Goal: Communication & Community: Answer question/provide support

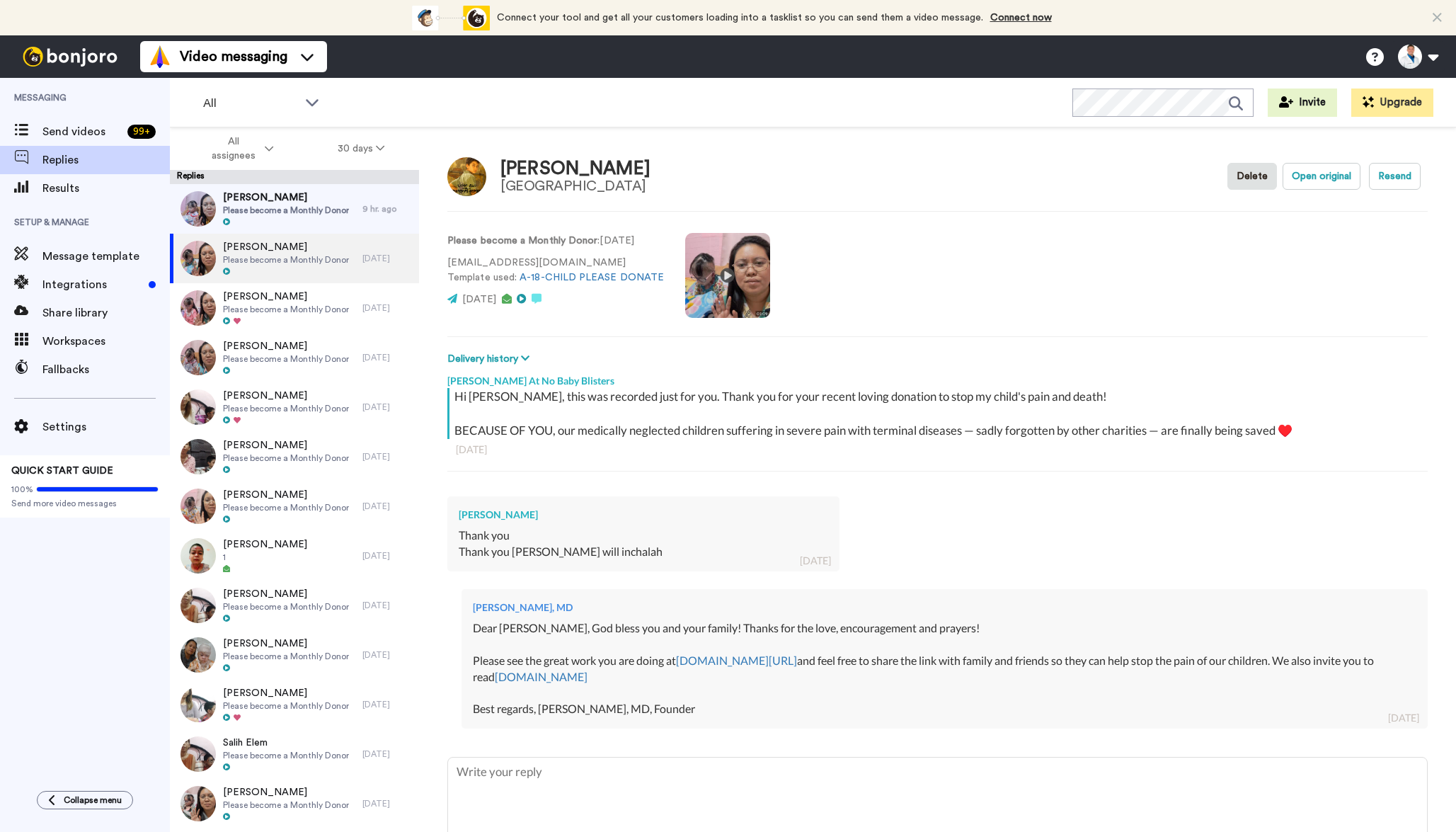
type textarea "x"
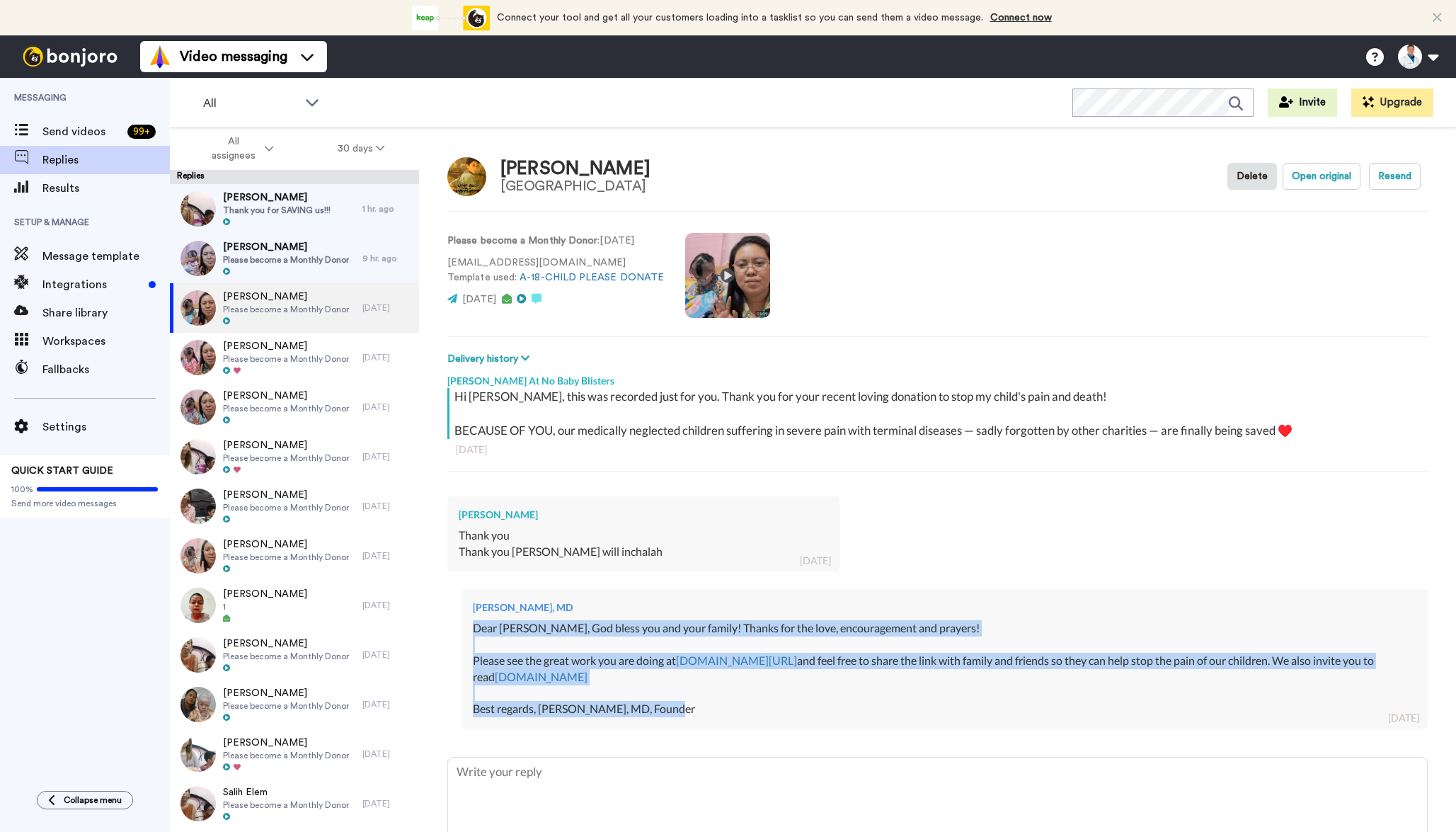
drag, startPoint x: 674, startPoint y: 705, endPoint x: 473, endPoint y: 627, distance: 215.6
click at [473, 627] on div "Dear [PERSON_NAME], God bless you and your family! Thanks for the love, encoura…" at bounding box center [944, 668] width 944 height 97
copy div "Dear [PERSON_NAME], God bless you and your family! Thanks for the love, encoura…"
click at [304, 262] on span "Please become a Monthly Donor" at bounding box center [286, 259] width 126 height 11
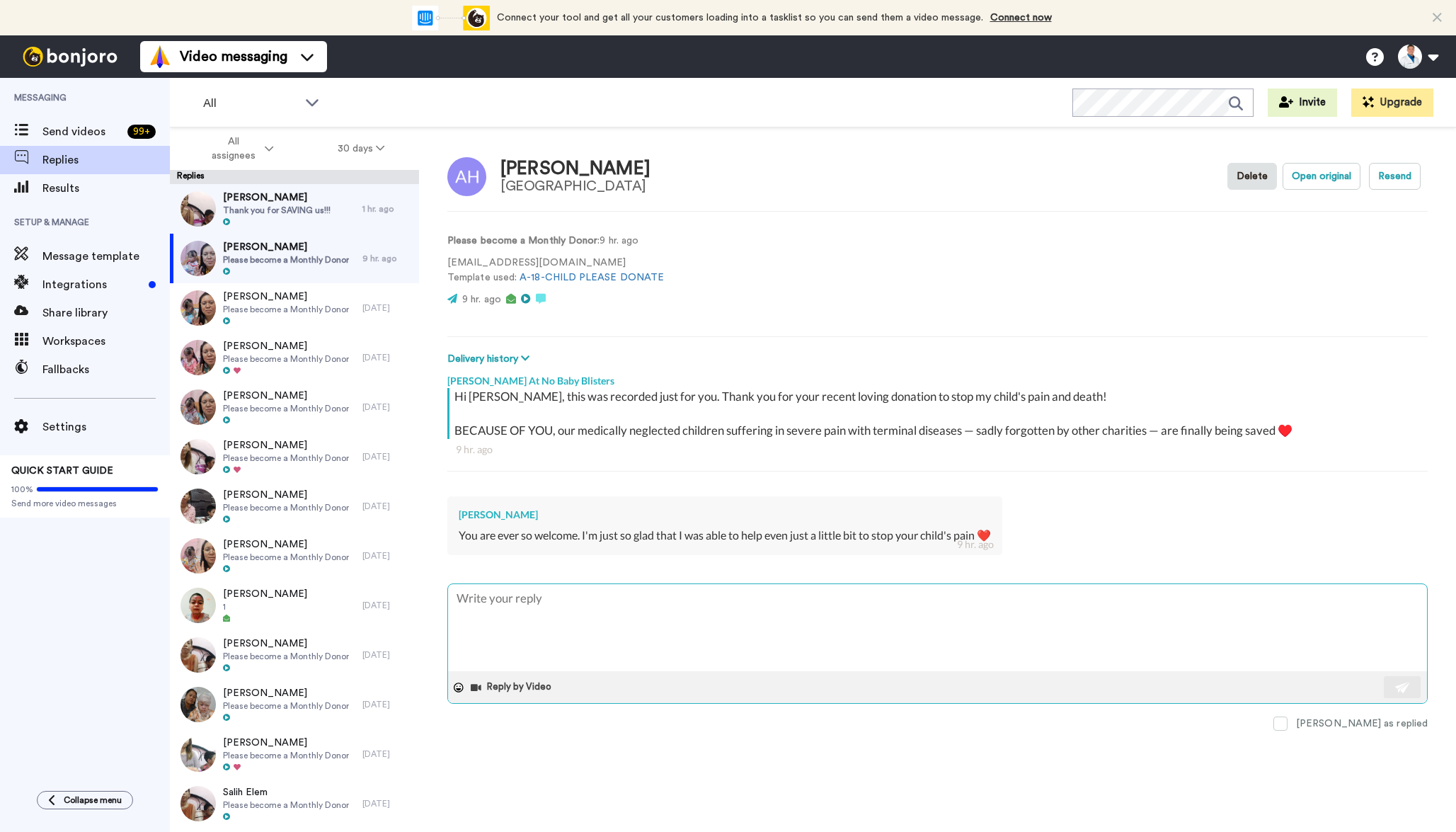
type textarea "x"
type textarea "Dear [PERSON_NAME], God bless you and your family! Thanks for the love, encoura…"
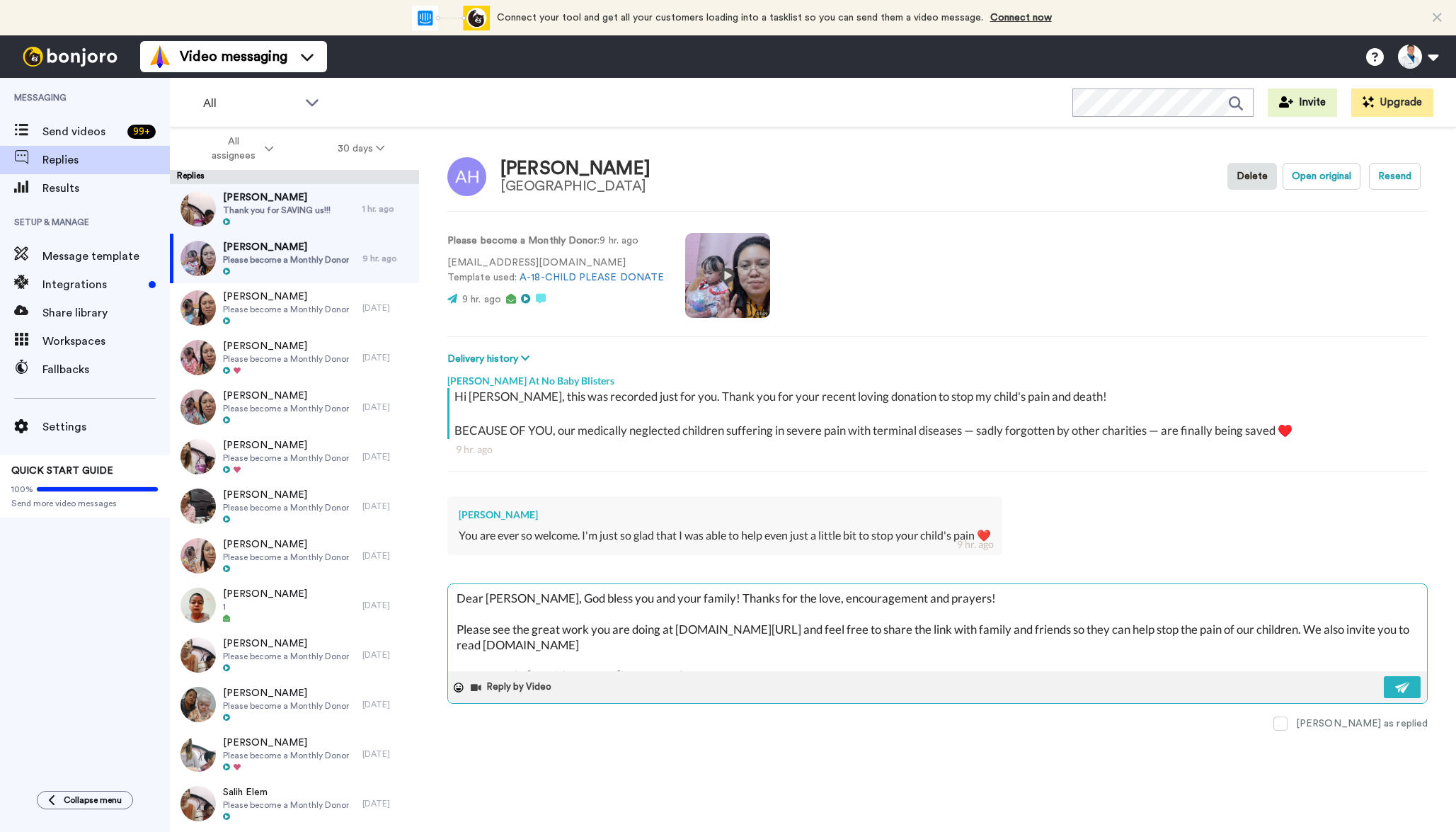
scroll to position [8, 0]
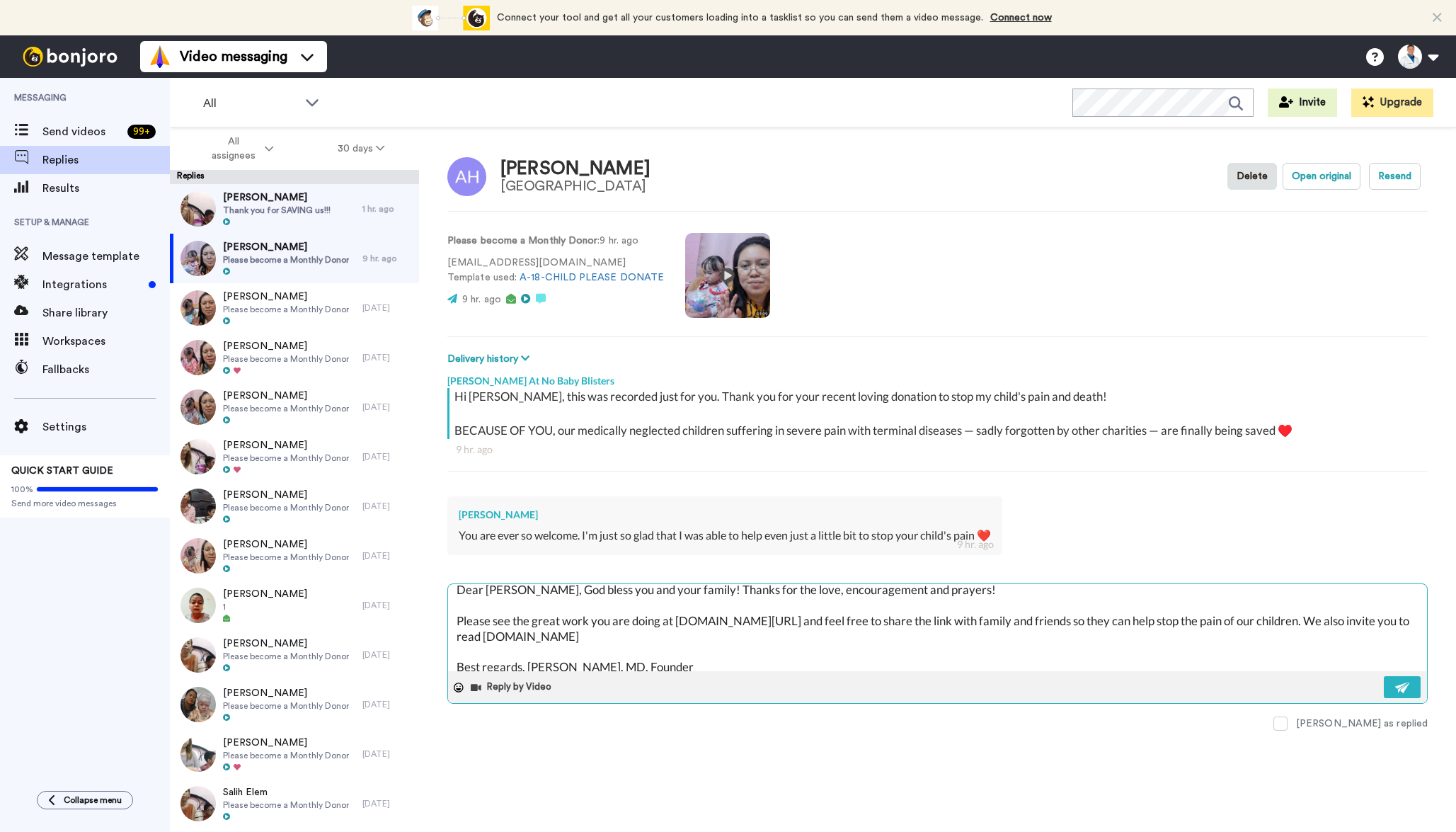
click at [495, 589] on textarea "Dear [PERSON_NAME], God bless you and your family! Thanks for the love, encoura…" at bounding box center [938, 628] width 979 height 87
type textarea "x"
type textarea "Dear A, God bless you and your family! Thanks for the love, encouragement and p…"
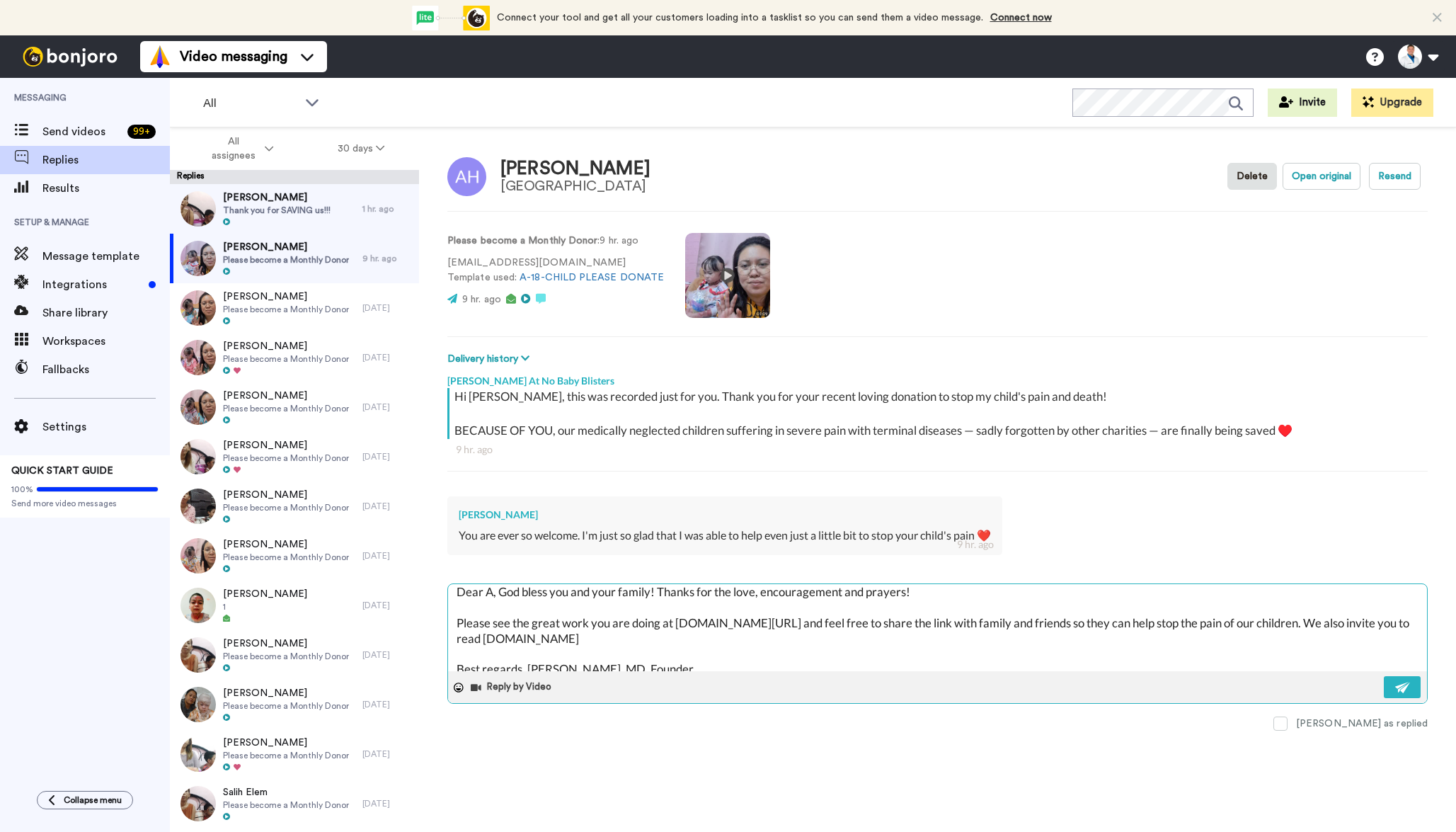
type textarea "x"
type textarea "Dear An, God bless you and your family! Thanks for the love, encouragement and …"
type textarea "x"
type textarea "Dear [PERSON_NAME], God bless you and your family! Thanks for the love, encoura…"
type textarea "x"
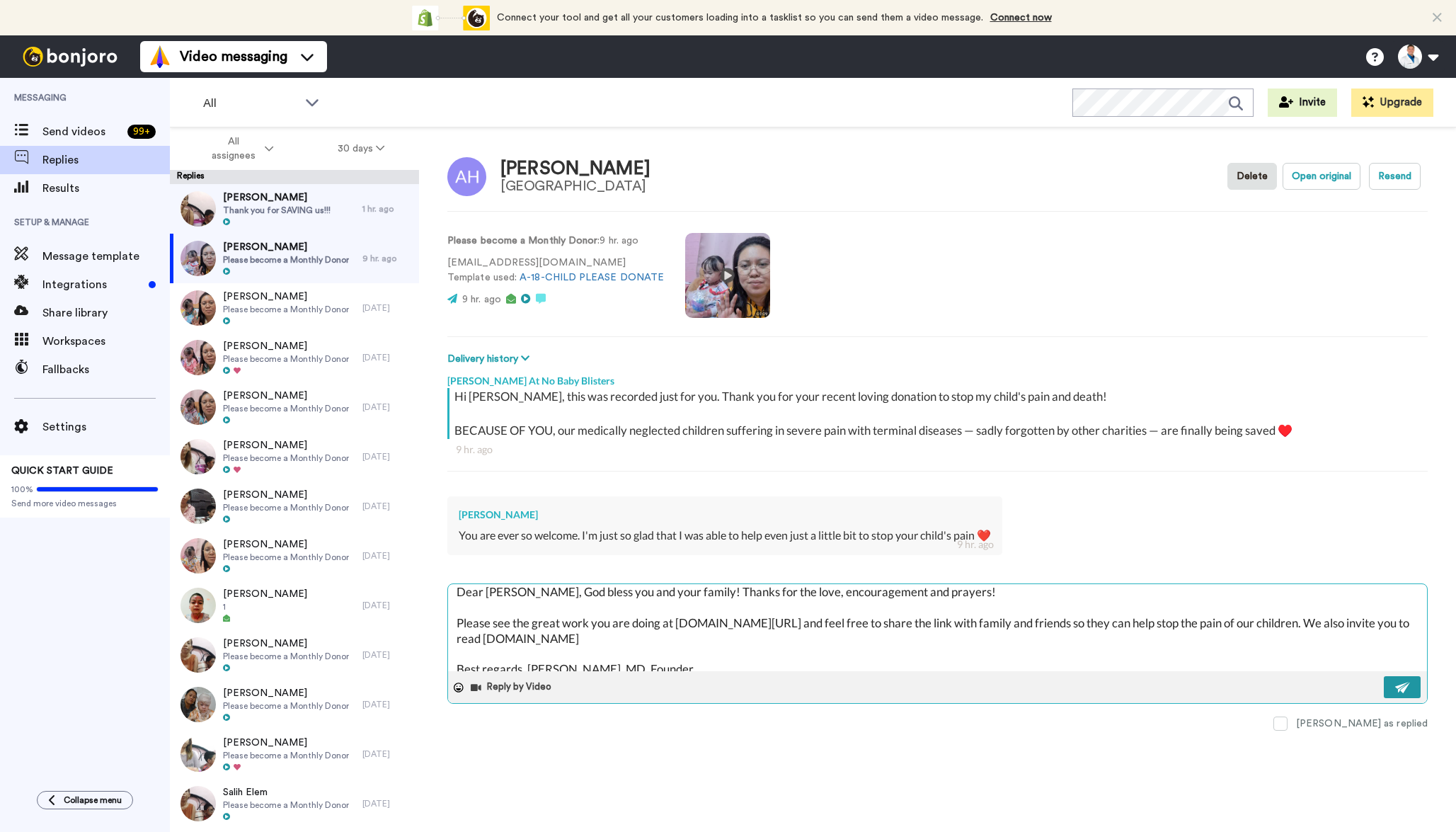
type textarea "Dear [PERSON_NAME], God bless you and your family! Thanks for the love, encoura…"
click at [1391, 681] on button at bounding box center [1402, 687] width 37 height 22
type textarea "x"
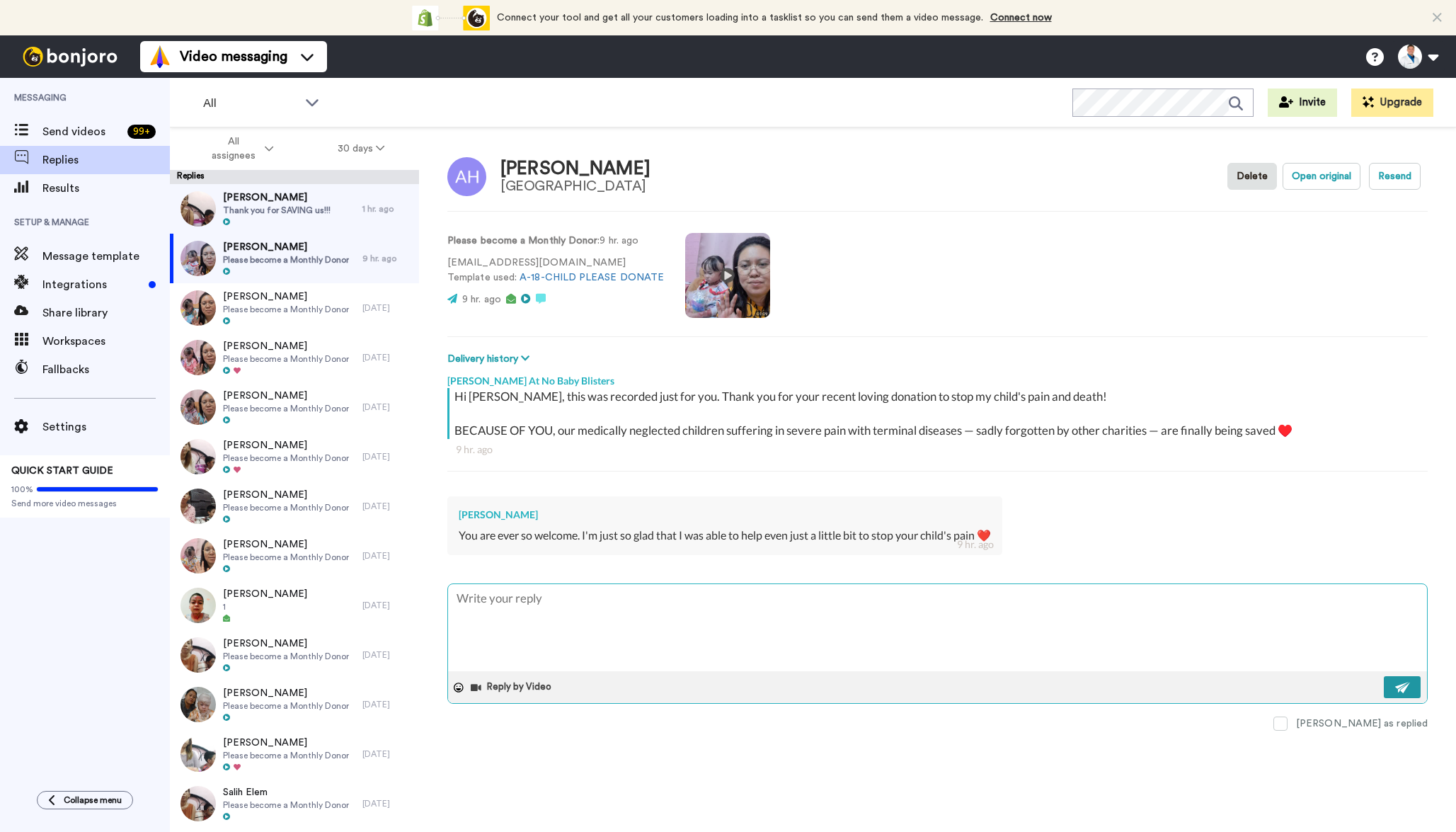
scroll to position [0, 0]
click at [298, 203] on span "[PERSON_NAME]" at bounding box center [277, 197] width 108 height 14
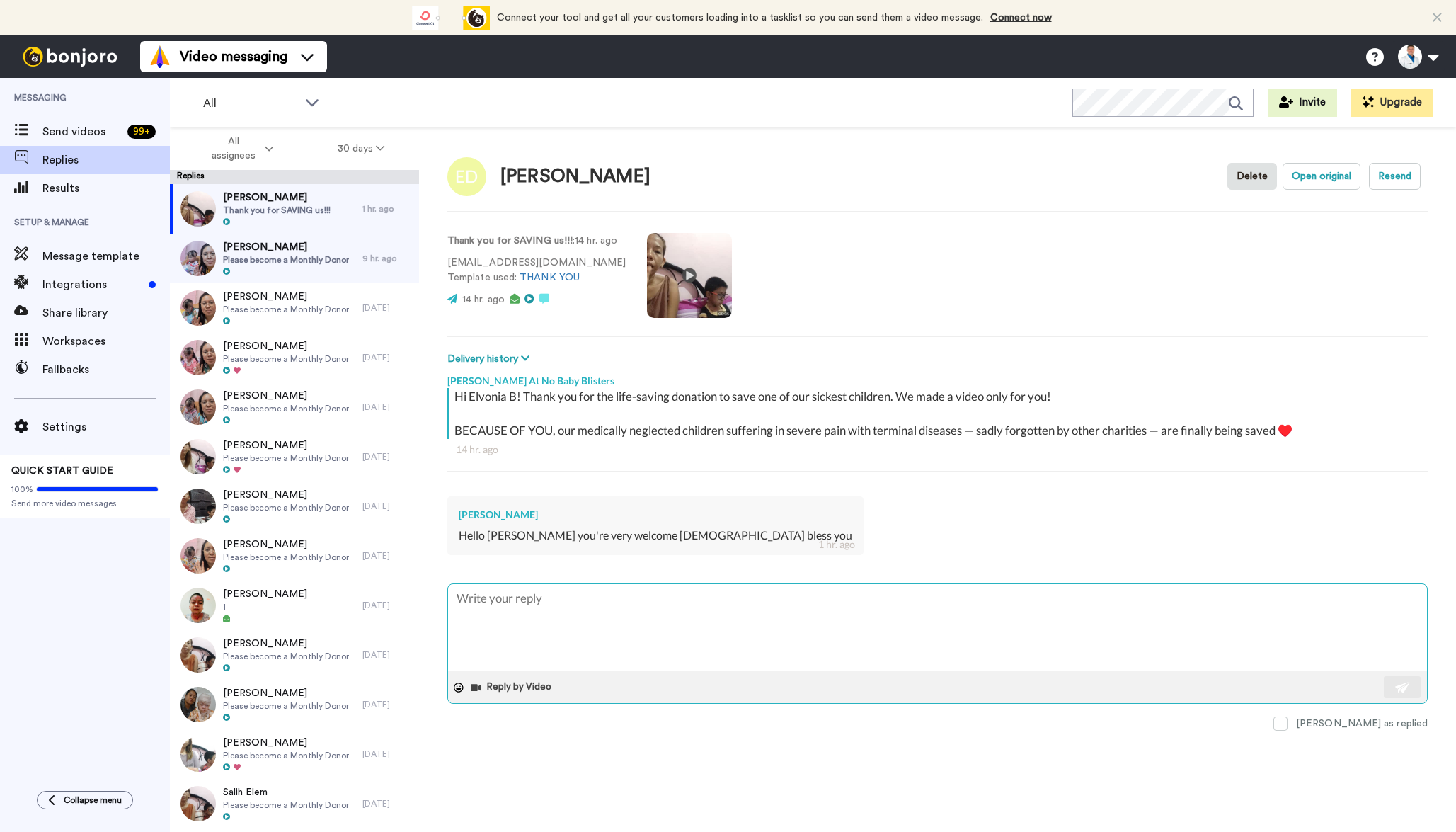
click at [520, 622] on textarea at bounding box center [938, 628] width 979 height 87
type textarea "x"
type textarea "Dear [PERSON_NAME], God bless you and your family! Thanks for the love, encoura…"
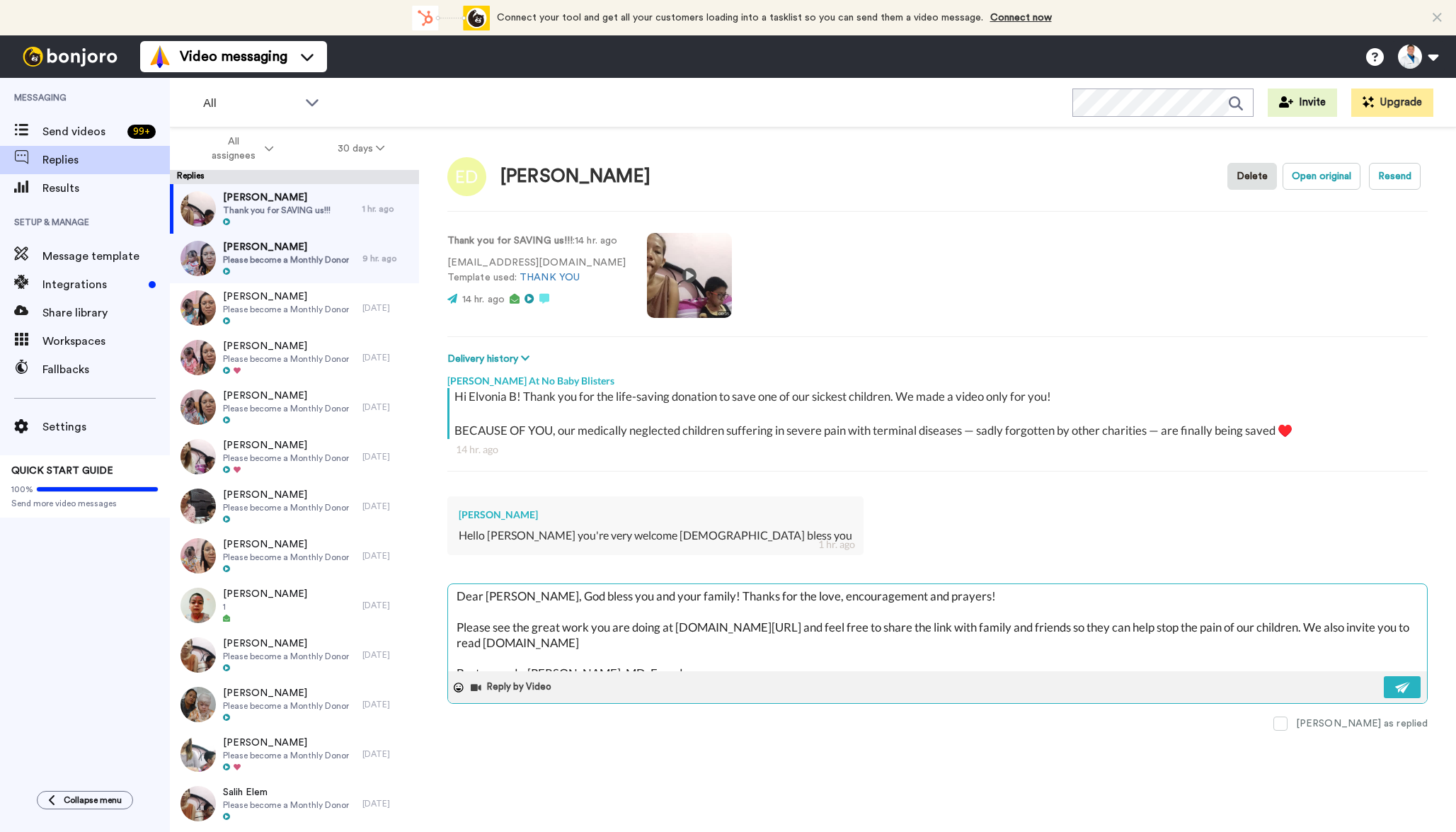
scroll to position [1, 0]
click at [495, 596] on textarea "Dear [PERSON_NAME], God bless you and your family! Thanks for the love, encoura…" at bounding box center [938, 628] width 979 height 87
type textarea "x"
type textarea "Dear E, God bless you and your family! Thanks for the love, encouragement and p…"
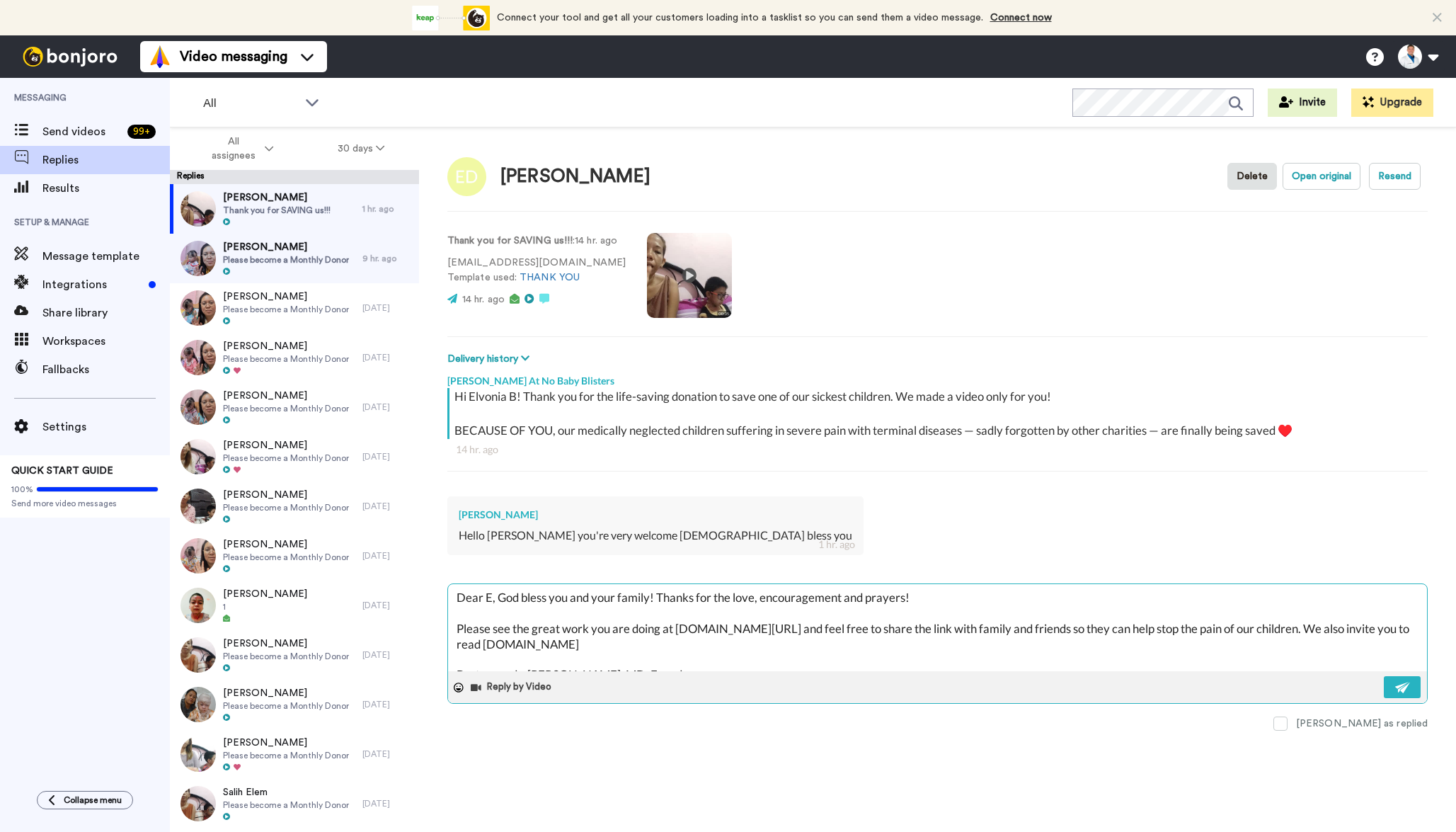
type textarea "x"
type textarea "Dear El, God bless you and your family! Thanks for the love, encouragement and …"
type textarea "x"
type textarea "Dear Elv, God bless you and your family! Thanks for the love, encouragement and…"
type textarea "x"
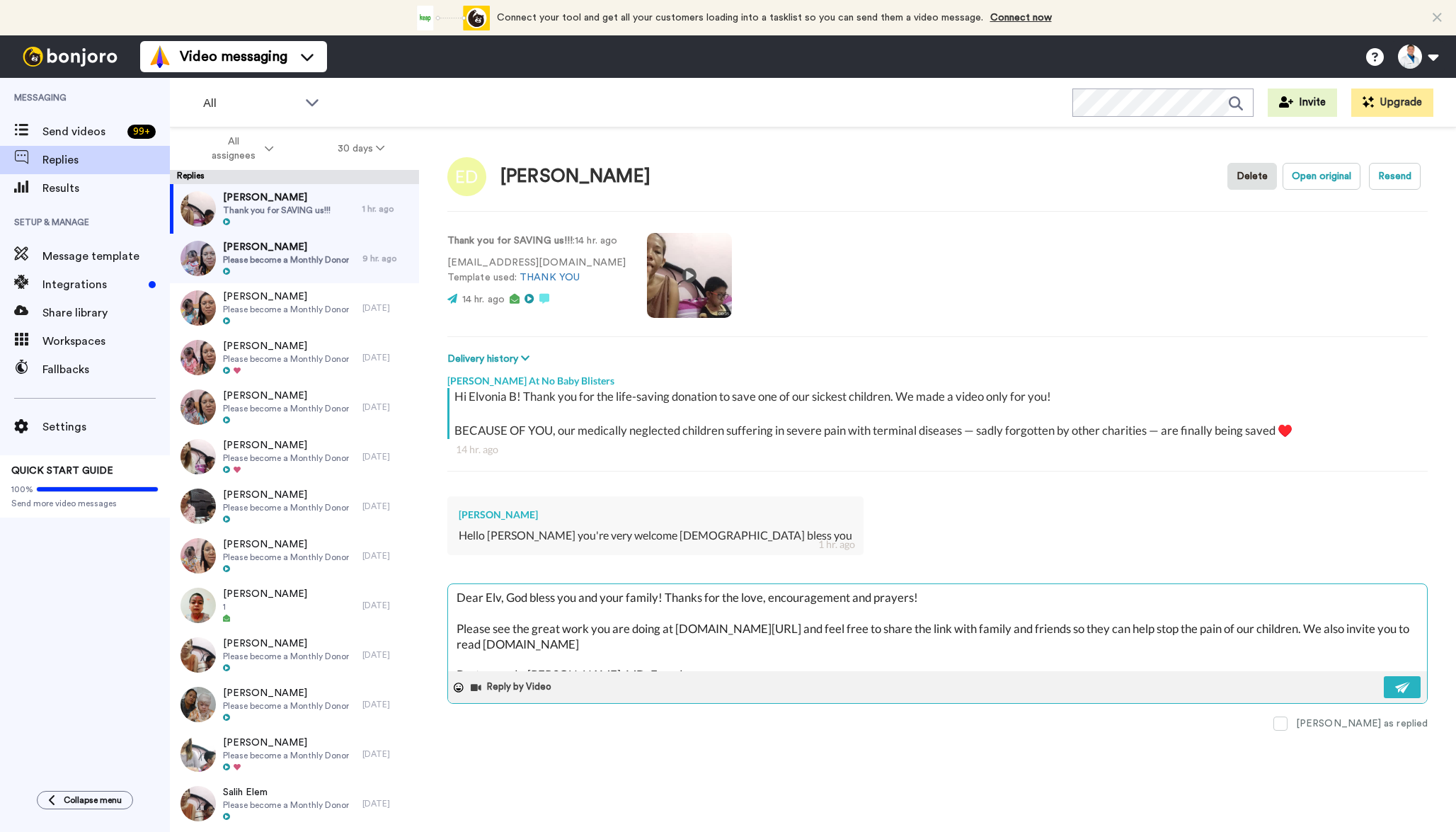
type textarea "Dear [PERSON_NAME], God bless you and your family! Thanks for the love, encoura…"
type textarea "x"
type textarea "Dear [PERSON_NAME], God bless you and your family! Thanks for the love, encoura…"
type textarea "x"
type textarea "Dear [PERSON_NAME], God bless you and your family! Thanks for the love, encoura…"
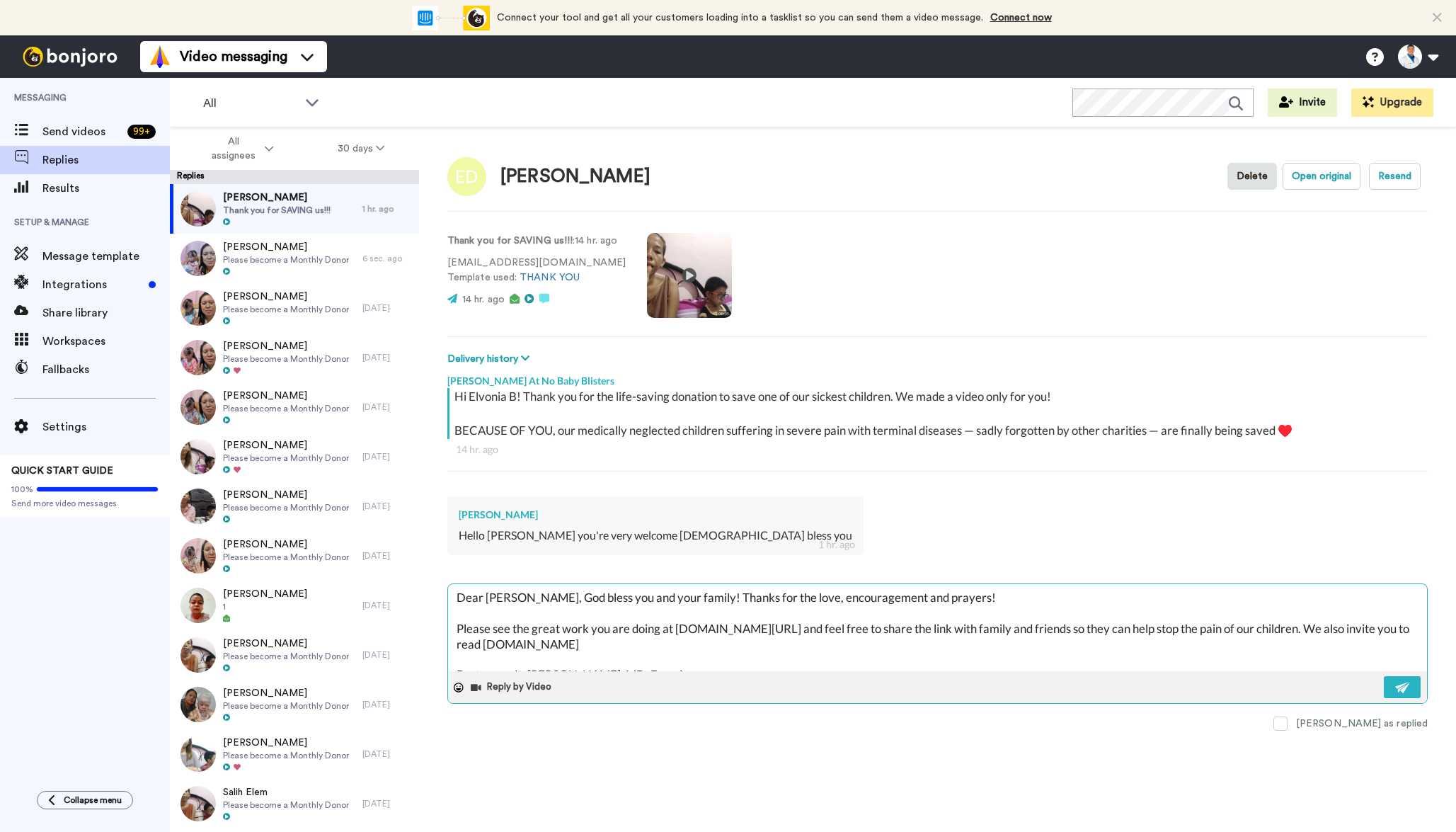
type textarea "x"
type textarea "Dear [PERSON_NAME], God bless you and your family! Thanks for the love, encoura…"
click at [1399, 678] on button at bounding box center [1402, 687] width 37 height 22
type textarea "x"
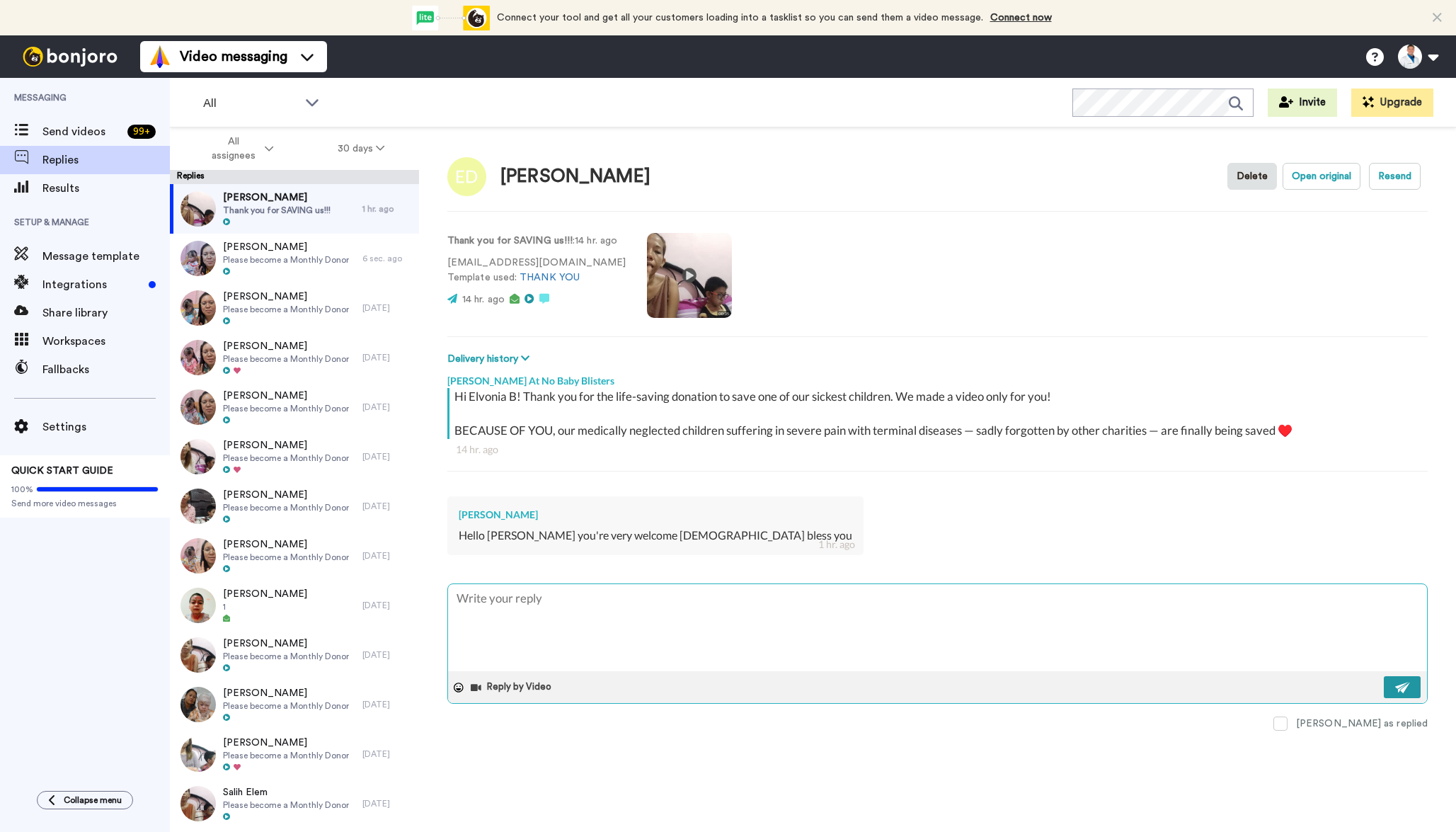
scroll to position [0, 0]
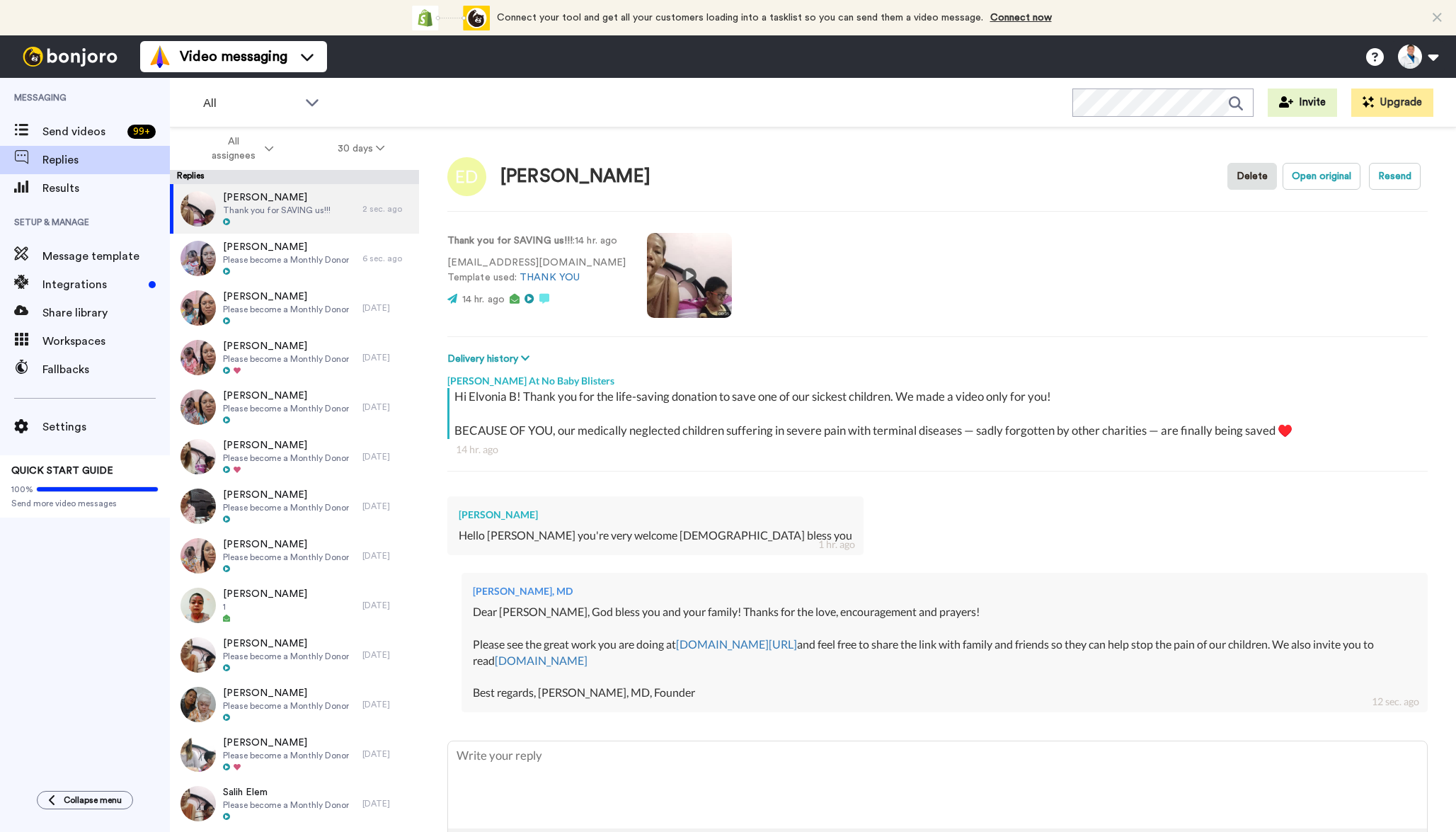
type textarea "x"
